Goal: Task Accomplishment & Management: Manage account settings

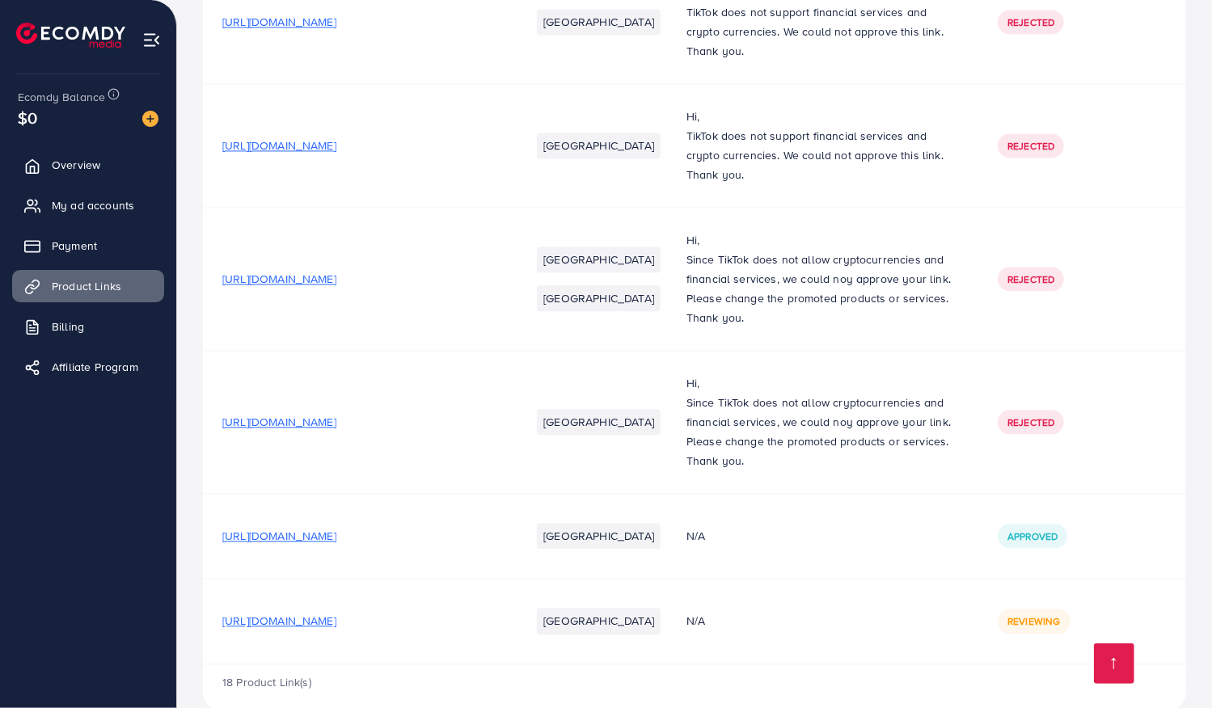
scroll to position [2131, 0]
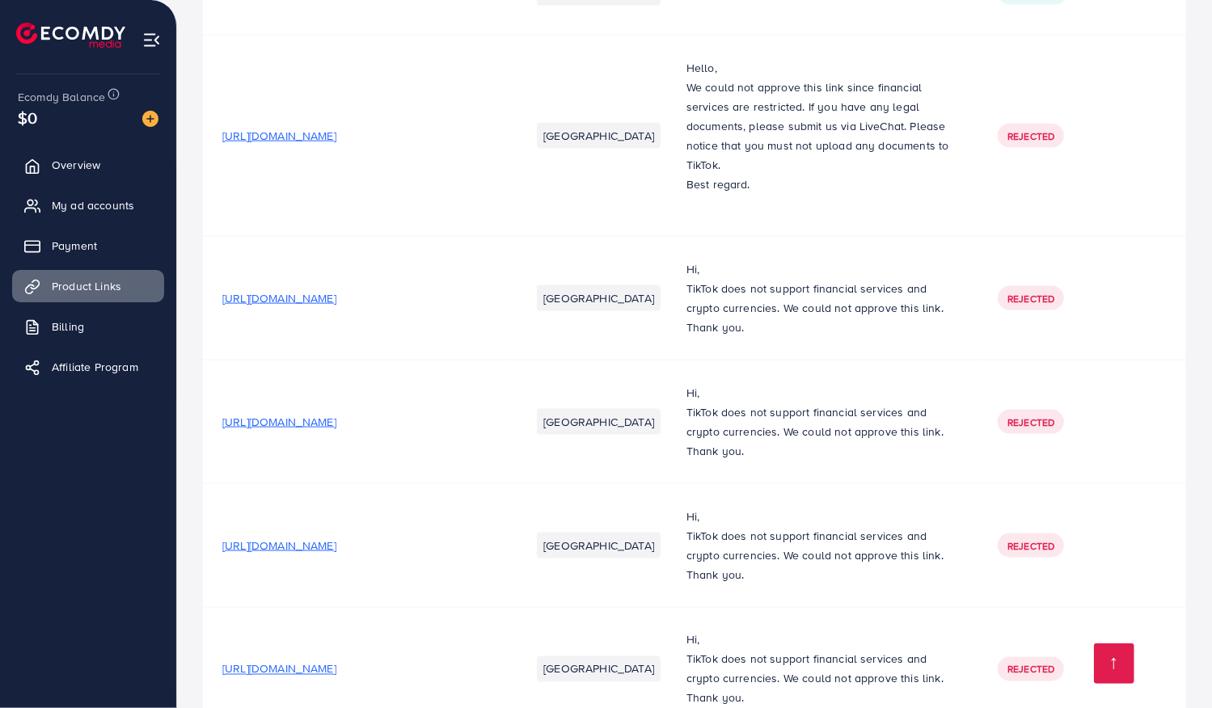
scroll to position [2170, 0]
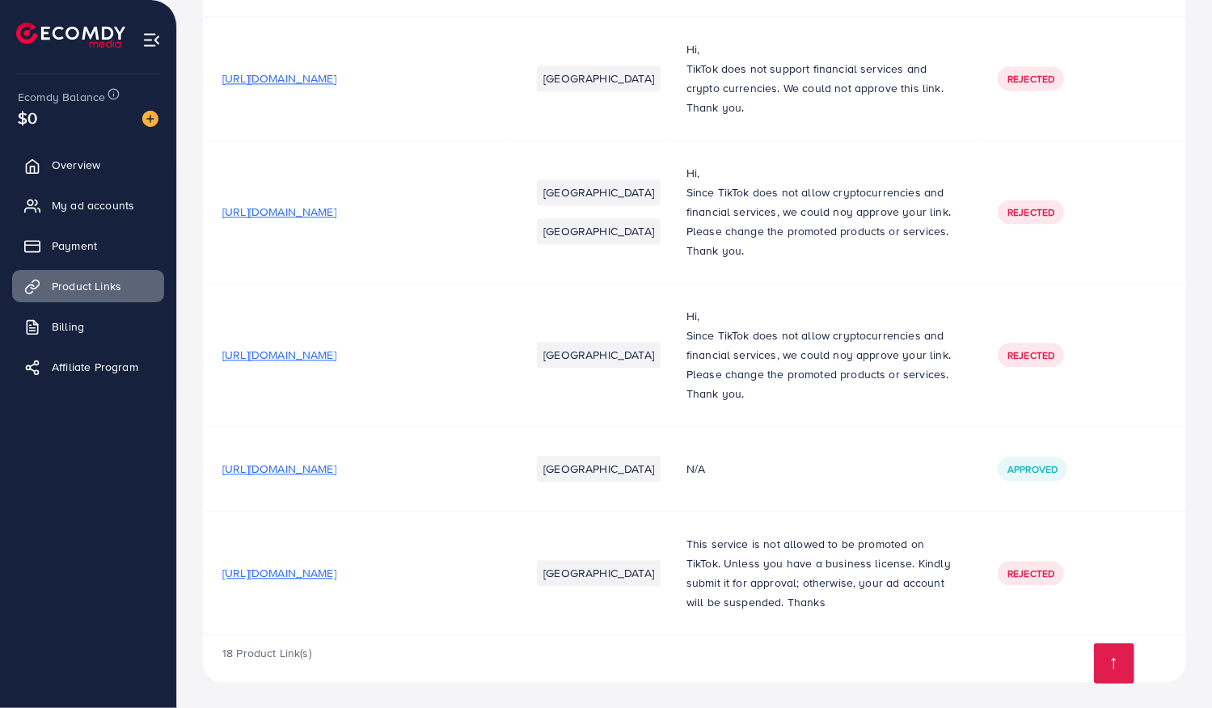
click at [1018, 642] on div "18 Product Link(s)" at bounding box center [694, 659] width 983 height 47
click at [1041, 609] on td "Rejected" at bounding box center [1082, 574] width 208 height 124
click at [1038, 609] on td "Rejected" at bounding box center [1082, 574] width 208 height 124
drag, startPoint x: 1038, startPoint y: 609, endPoint x: 65, endPoint y: 169, distance: 1068.3
click at [65, 169] on span "Overview" at bounding box center [80, 165] width 49 height 16
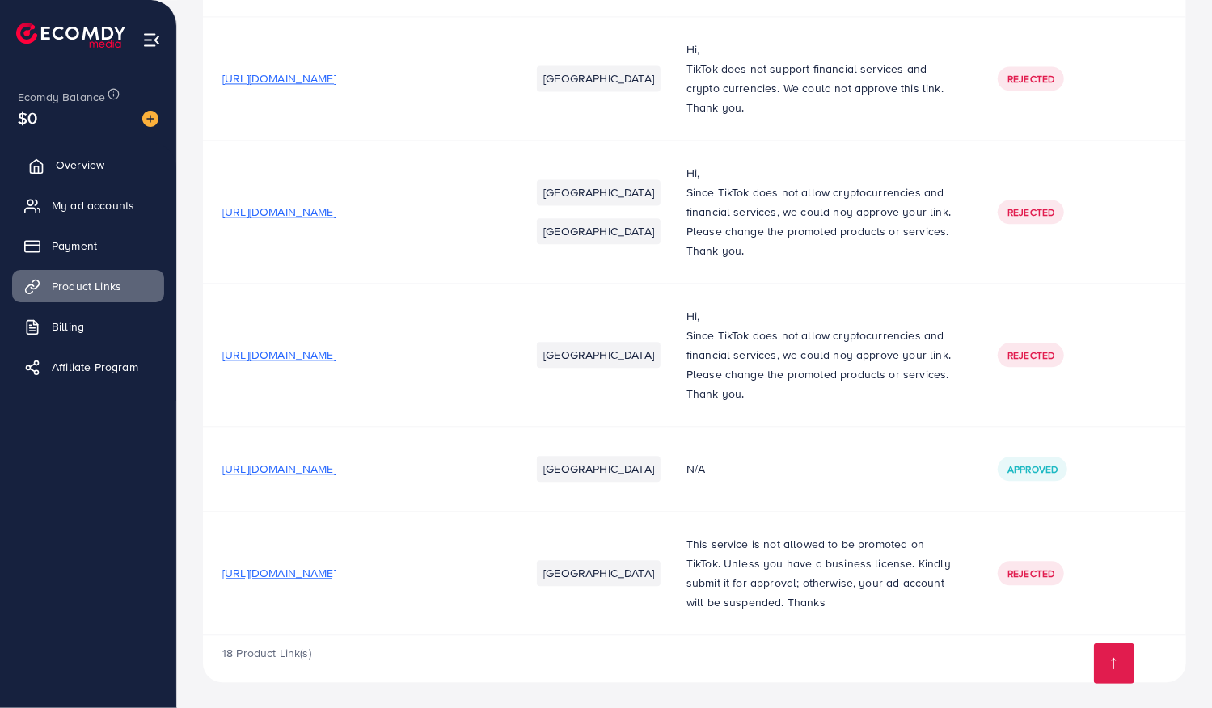
click at [65, 169] on span "Overview" at bounding box center [80, 165] width 49 height 16
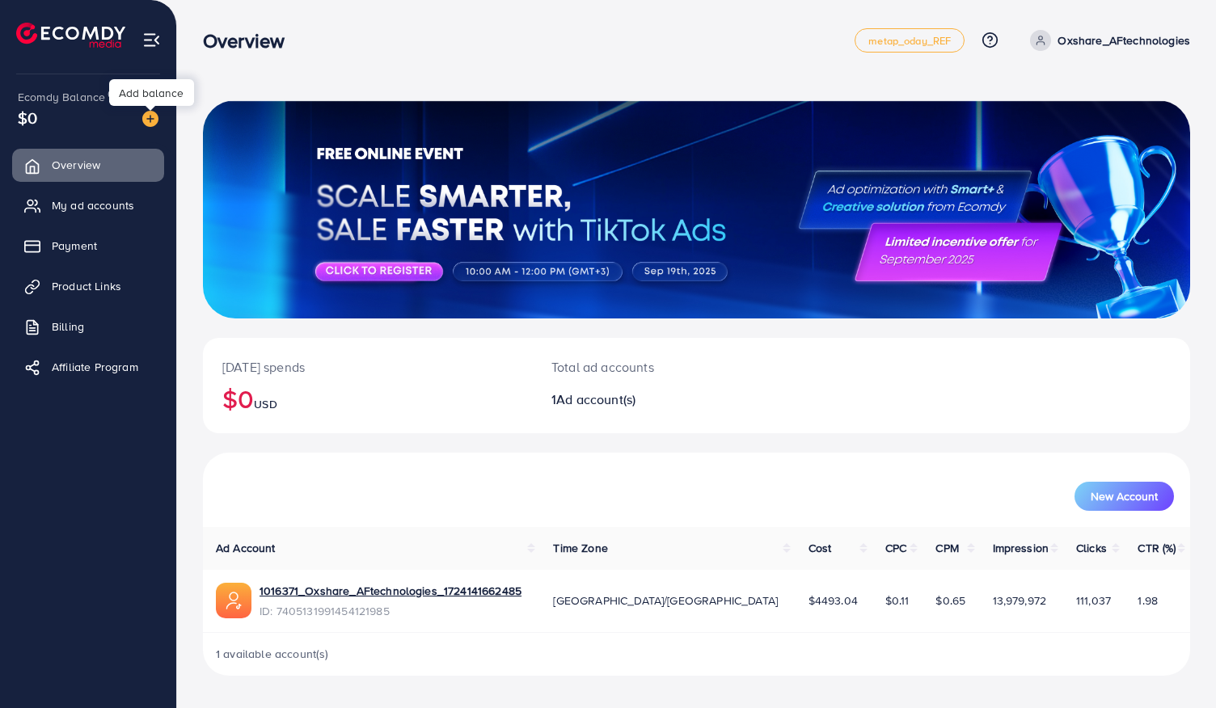
click at [157, 117] on img at bounding box center [150, 119] width 16 height 16
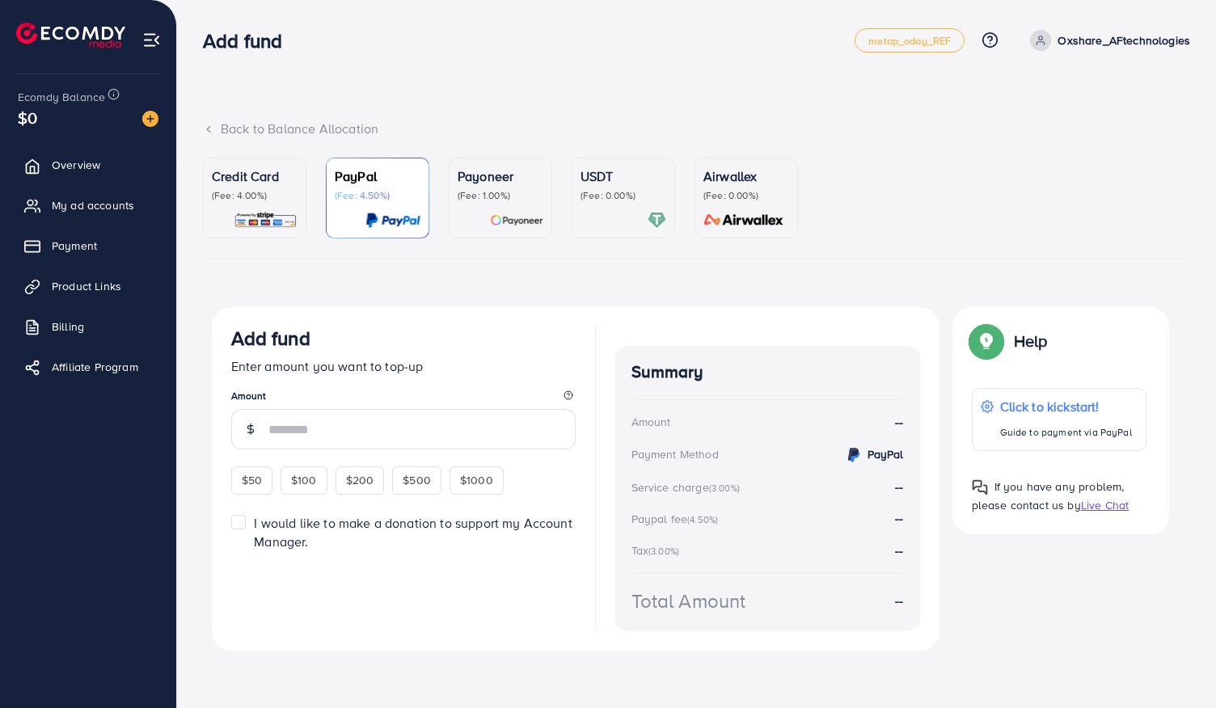
click at [283, 179] on p "Credit Card" at bounding box center [255, 176] width 86 height 19
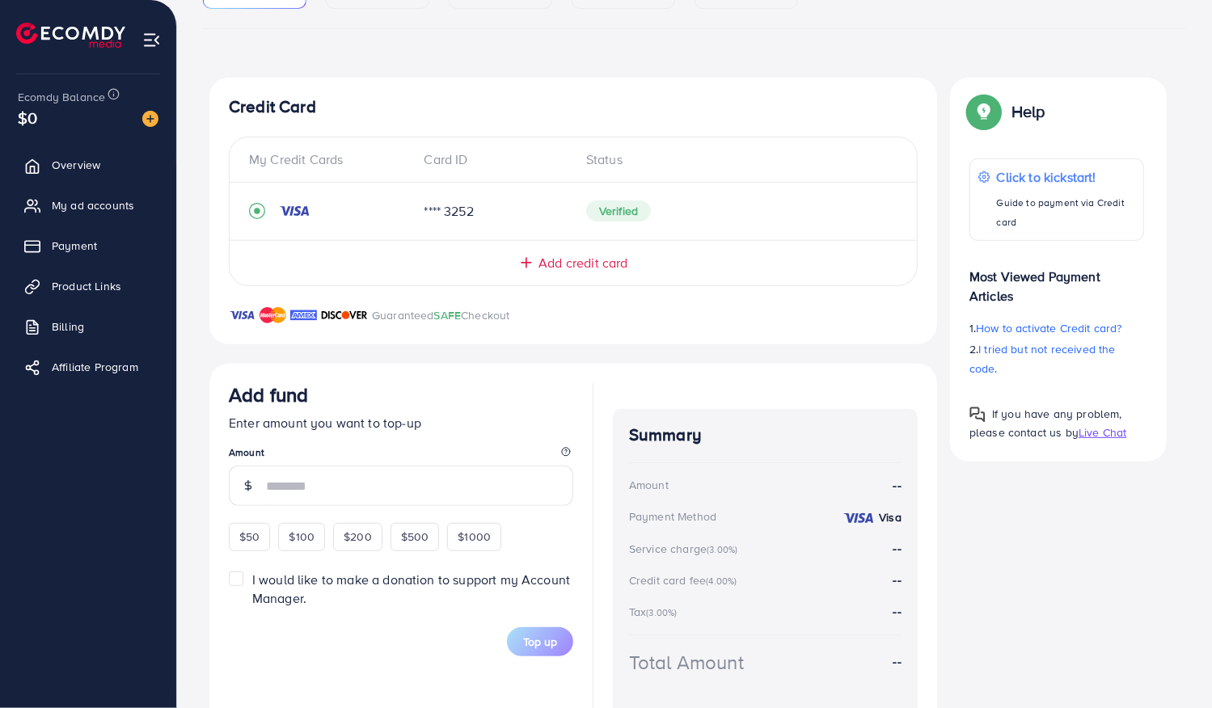
scroll to position [247, 0]
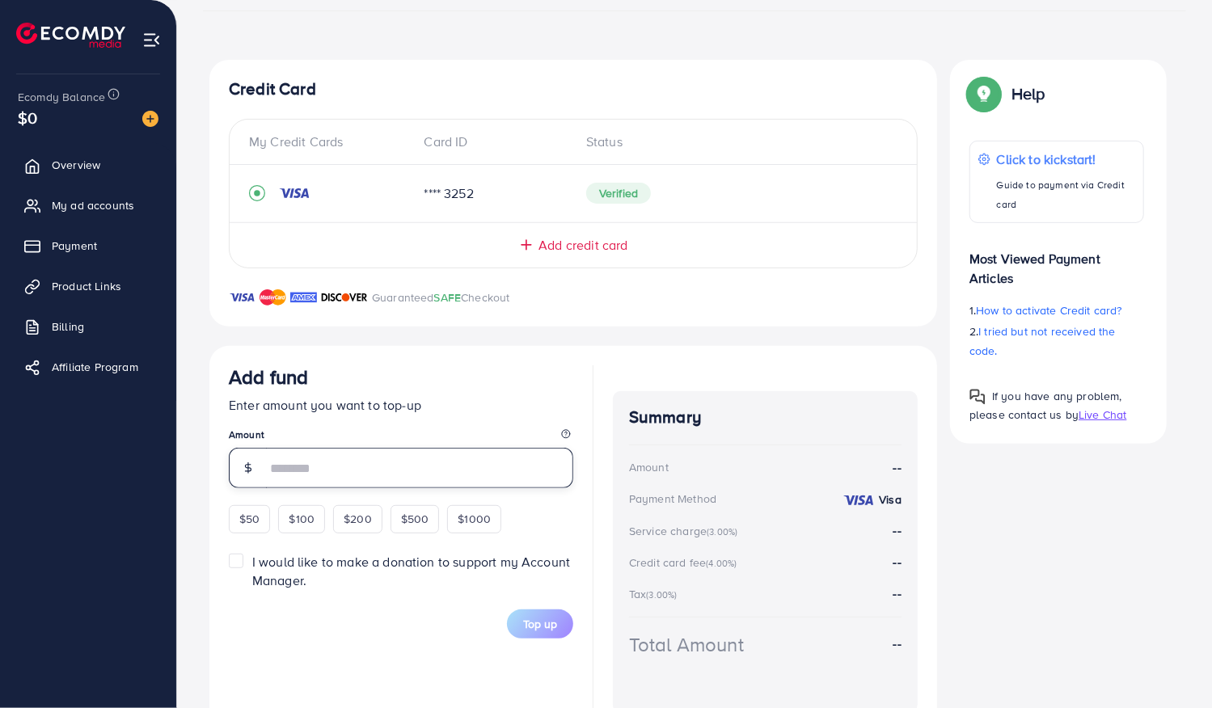
click at [442, 467] on input "number" at bounding box center [419, 468] width 307 height 40
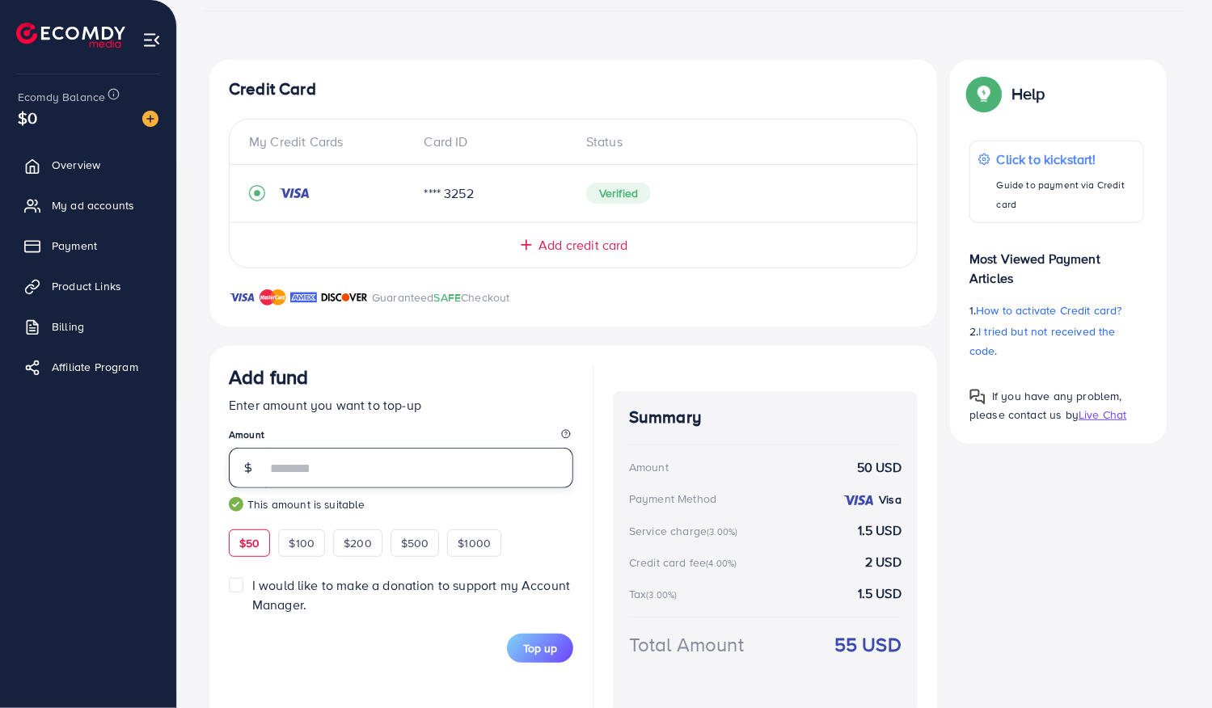
type input "**"
click at [401, 635] on div "Top up" at bounding box center [401, 648] width 344 height 29
click at [53, 163] on link "Overview" at bounding box center [88, 165] width 152 height 32
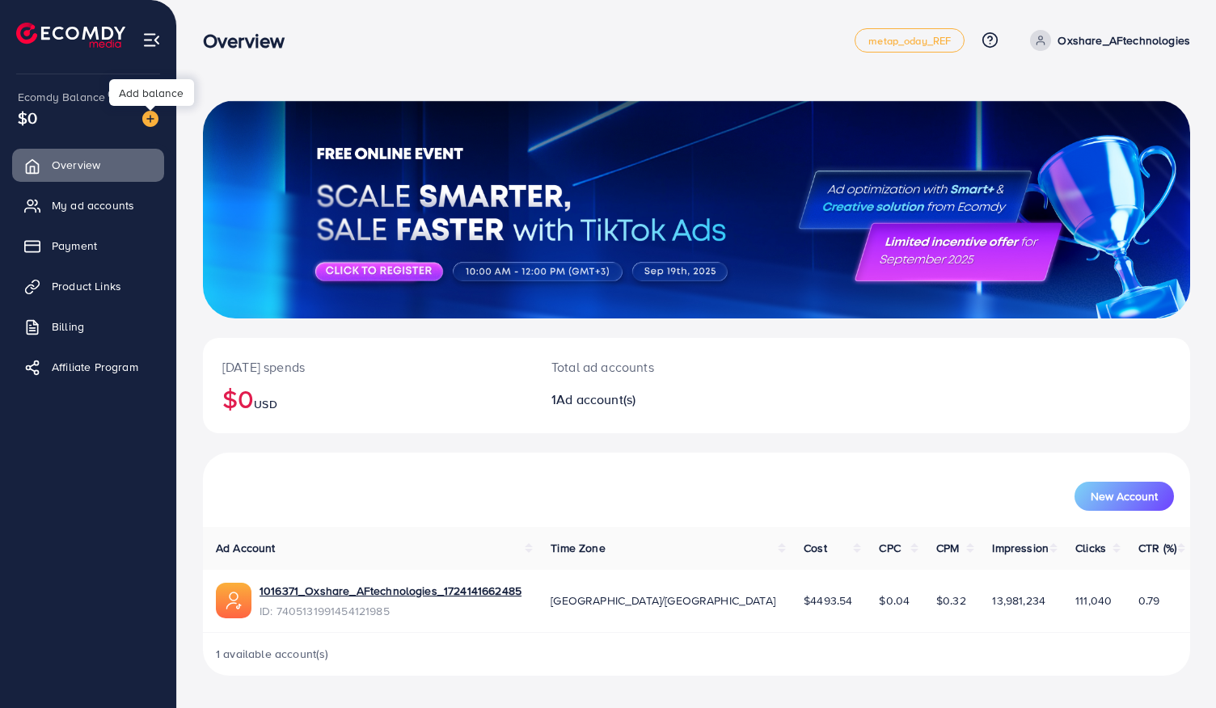
click at [146, 114] on img at bounding box center [150, 119] width 16 height 16
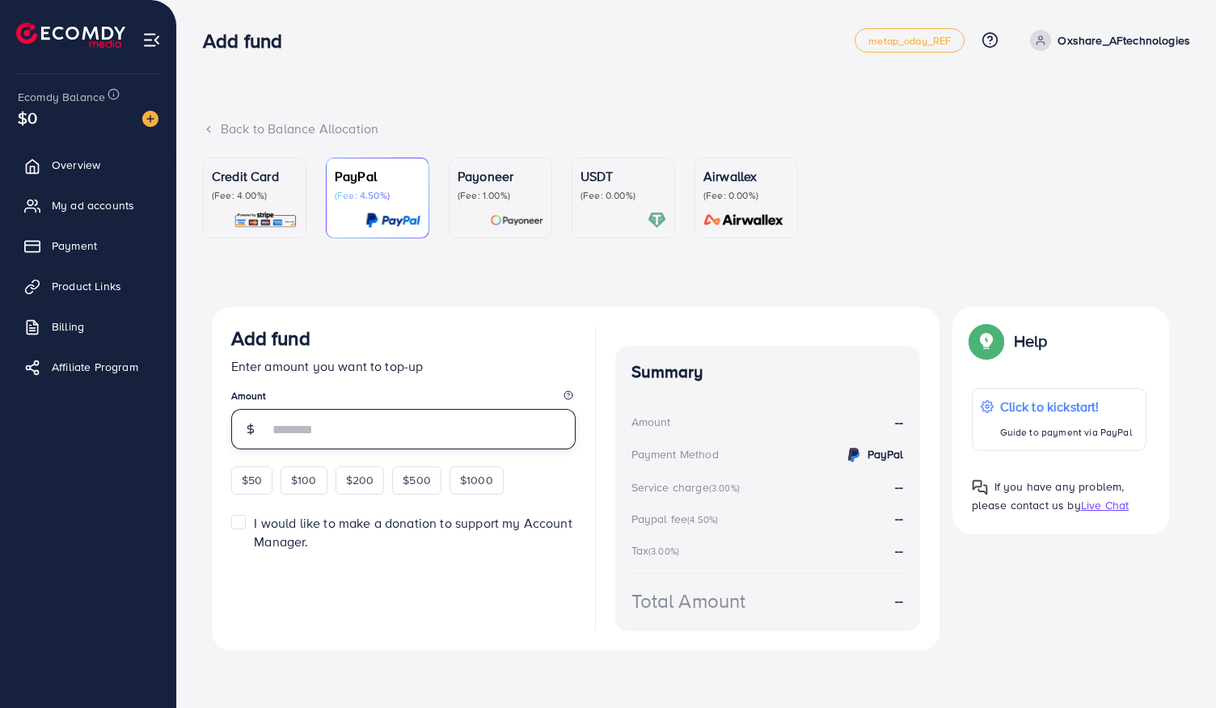
click at [285, 429] on input "number" at bounding box center [421, 429] width 307 height 40
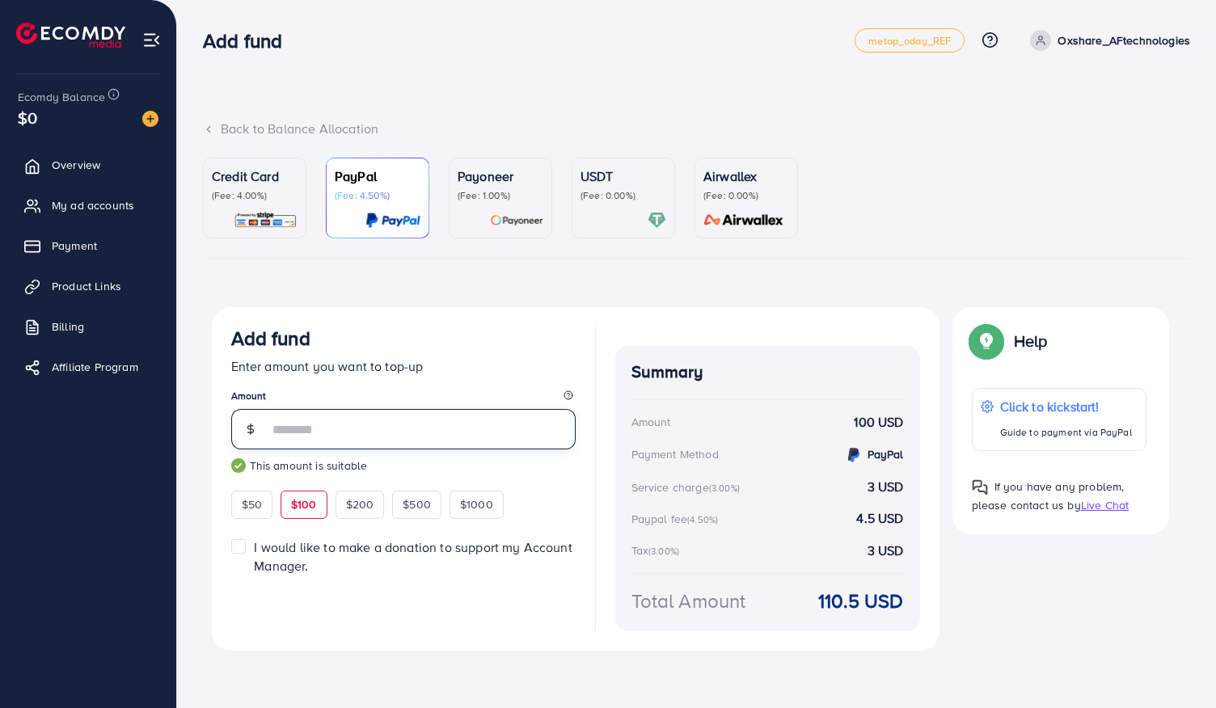
type input "***"
